Goal: Information Seeking & Learning: Learn about a topic

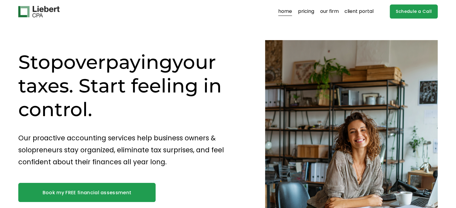
click at [249, 52] on div "Stop overpaying your taxes. Start feeling in control. Our proactive accounting …" at bounding box center [228, 157] width 456 height 254
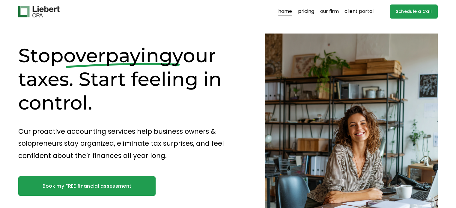
click at [259, 49] on div "Stop overpaying your taxes. Start feeling in control. Our proactive accounting …" at bounding box center [228, 150] width 456 height 254
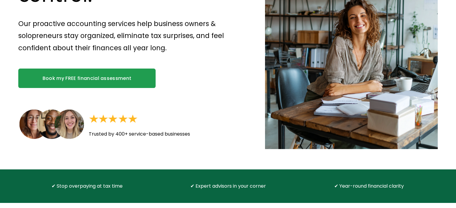
scroll to position [96, 0]
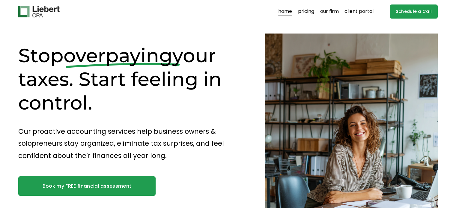
click at [248, 86] on div "Stop overpaying your taxes. Start feeling in control. Our proactive accounting …" at bounding box center [228, 150] width 456 height 254
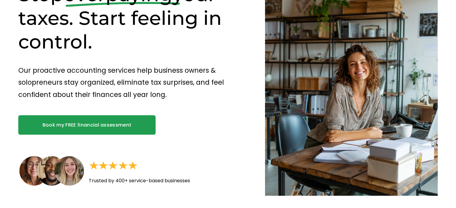
scroll to position [60, 0]
